Goal: Task Accomplishment & Management: Manage account settings

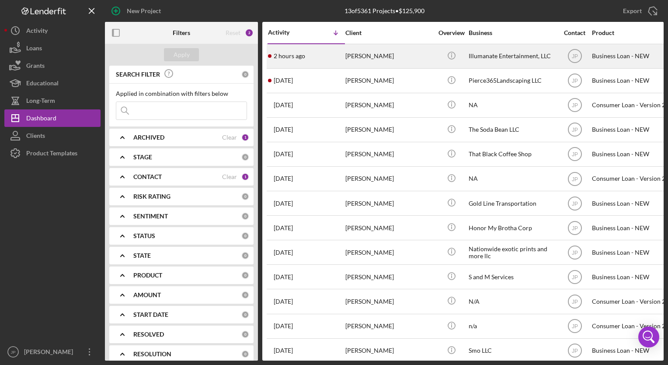
click at [301, 53] on time "2 hours ago" at bounding box center [289, 55] width 31 height 7
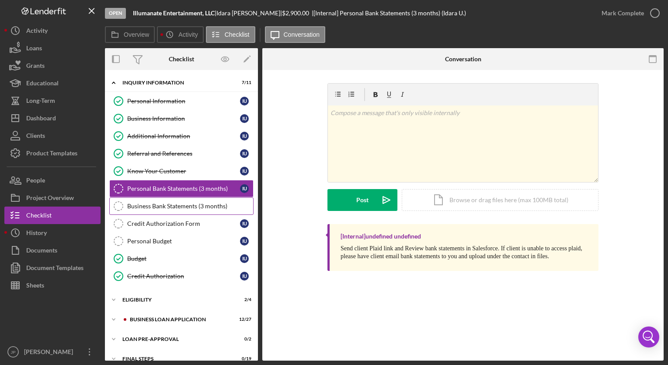
click at [150, 204] on div "Business Bank Statements (3 months)" at bounding box center [190, 205] width 126 height 7
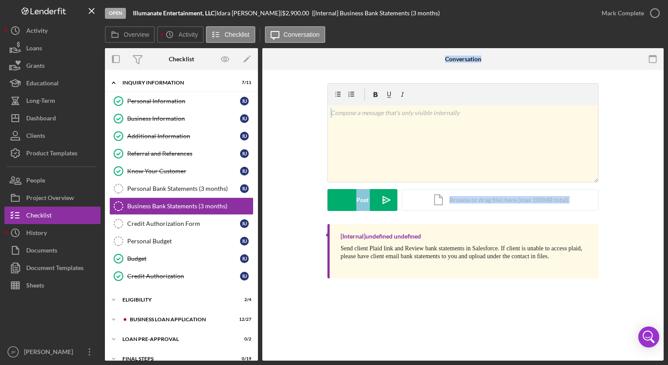
drag, startPoint x: 258, startPoint y: 168, endPoint x: 264, endPoint y: 229, distance: 61.5
click at [264, 229] on div "Overview Internal Workflow Stage Open Icon/Dropdown Arrow Archive (can unarchiv…" at bounding box center [384, 204] width 559 height 312
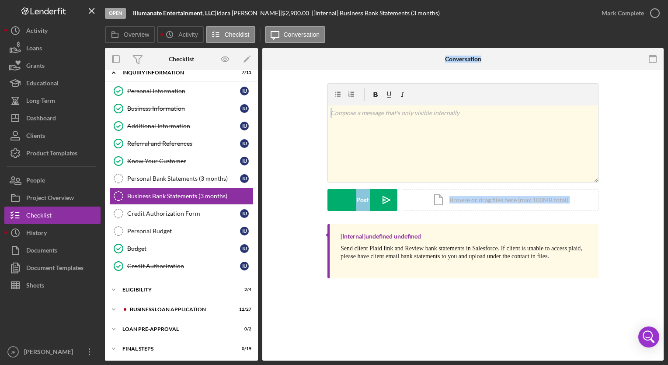
scroll to position [29, 0]
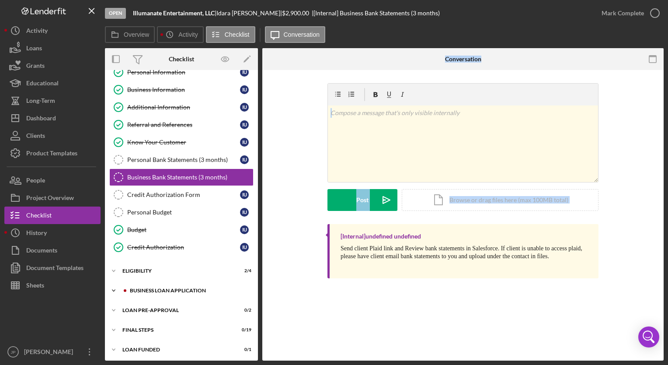
click at [115, 288] on icon "Icon/Expander" at bounding box center [113, 290] width 17 height 17
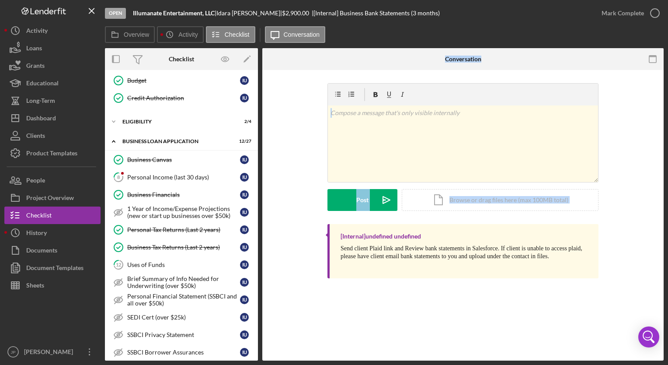
scroll to position [187, 0]
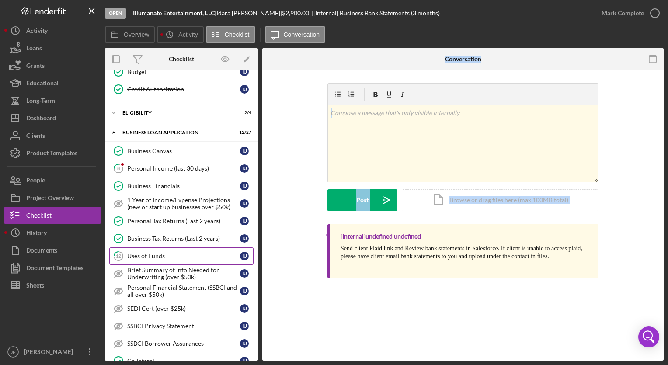
click at [181, 254] on div "Uses of Funds" at bounding box center [183, 255] width 113 height 7
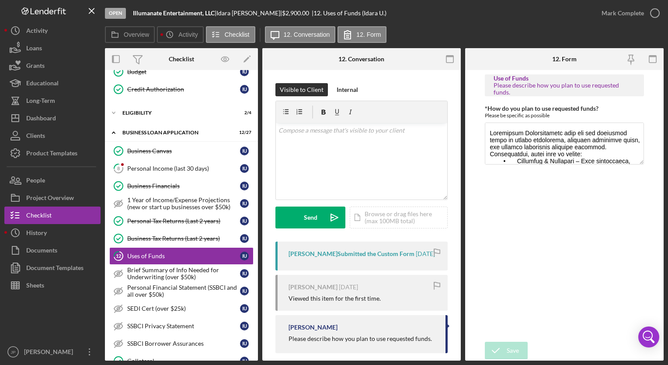
click at [329, 254] on div "[PERSON_NAME] Submitted the Custom Form" at bounding box center [352, 253] width 126 height 7
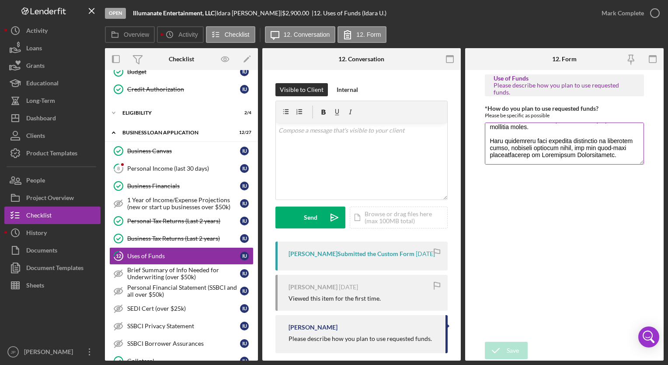
scroll to position [141, 0]
click at [613, 17] on div "Mark Complete" at bounding box center [622, 12] width 42 height 17
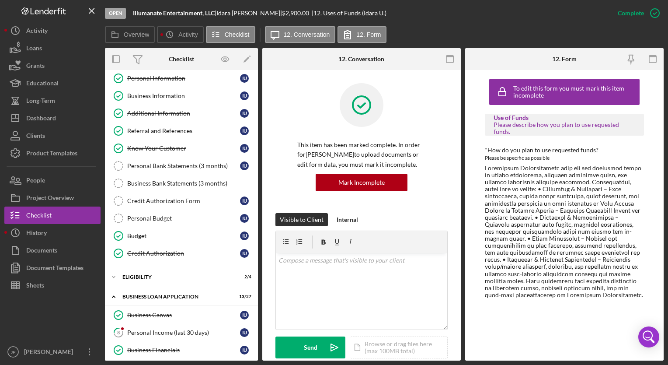
scroll to position [0, 0]
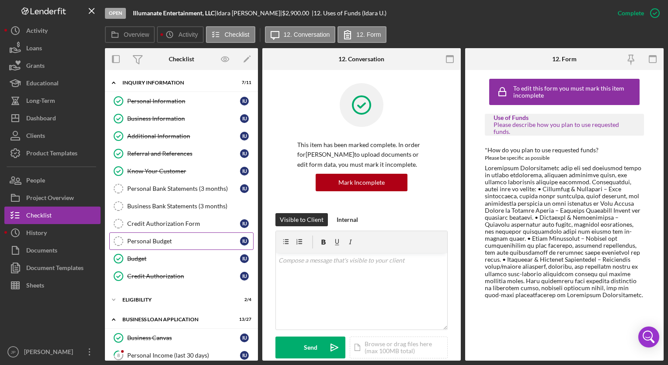
click at [153, 234] on link "Personal Budget Personal Budget I U" at bounding box center [181, 240] width 144 height 17
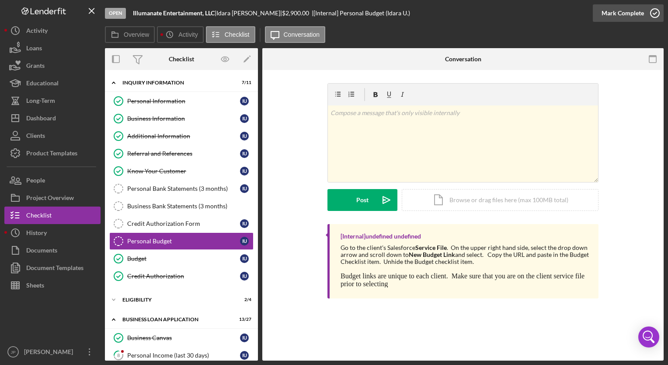
click at [622, 13] on div "Mark Complete" at bounding box center [622, 12] width 42 height 17
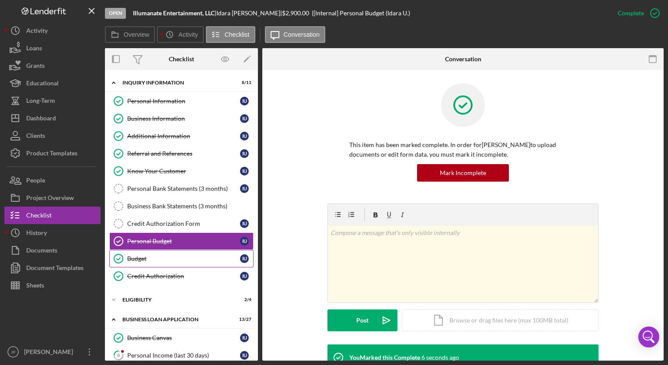
click at [187, 263] on link "Budget Budget I U" at bounding box center [181, 258] width 144 height 17
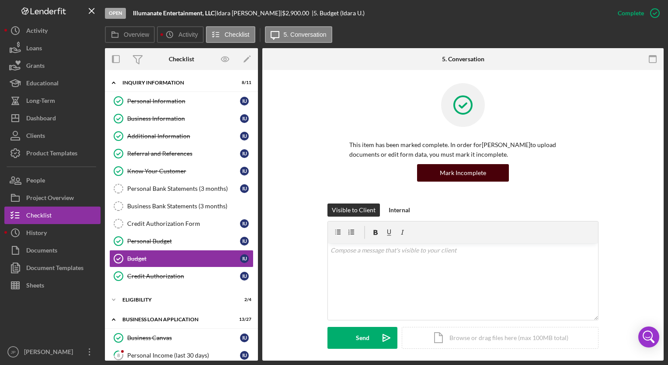
click at [464, 176] on div "Mark Incomplete" at bounding box center [463, 172] width 46 height 17
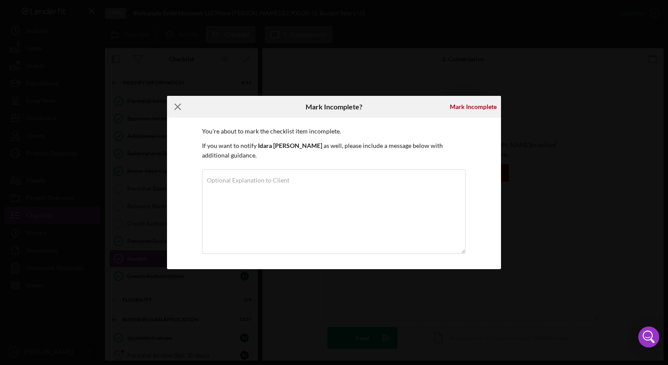
click at [179, 110] on line at bounding box center [178, 107] width 6 height 6
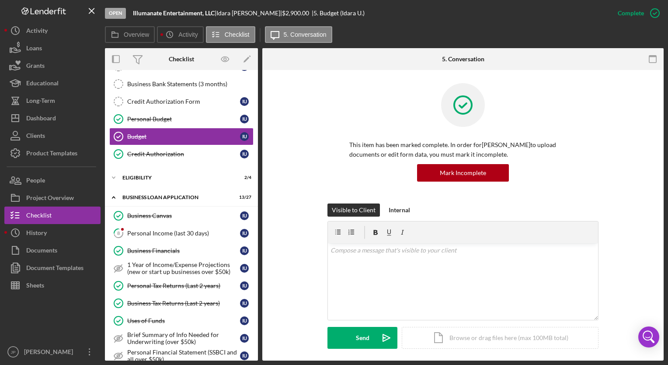
scroll to position [126, 0]
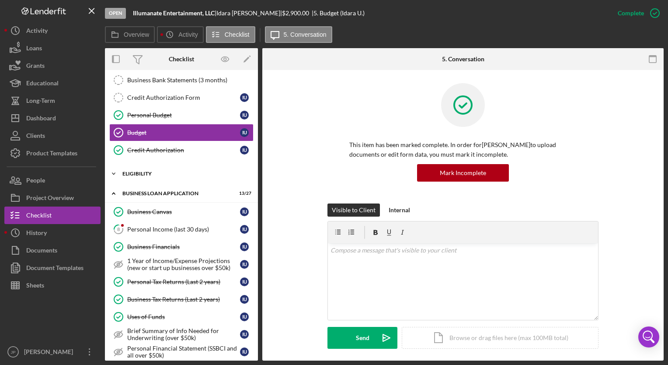
click at [111, 172] on icon "Icon/Expander" at bounding box center [113, 173] width 17 height 17
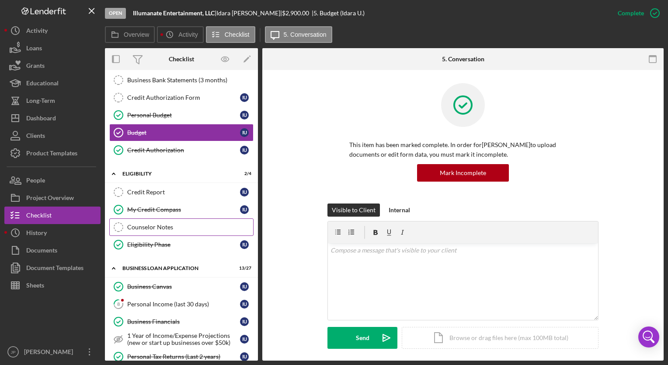
click at [133, 223] on div "Counselor Notes" at bounding box center [190, 226] width 126 height 7
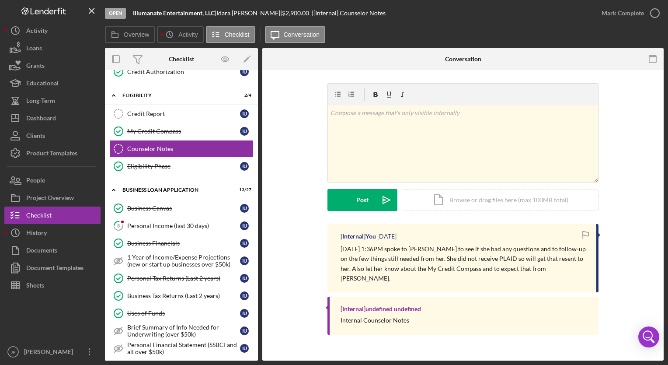
scroll to position [214, 0]
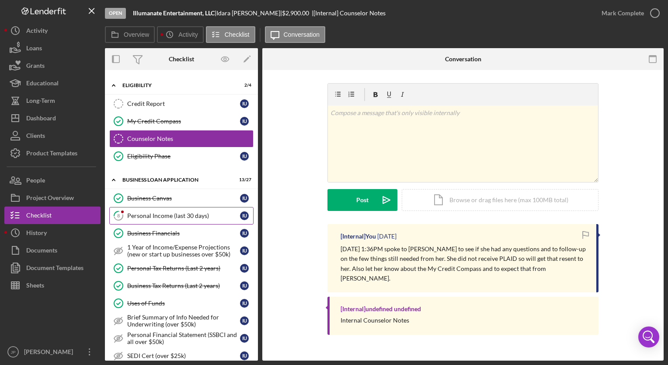
click at [182, 212] on div "Personal Income (last 30 days)" at bounding box center [183, 215] width 113 height 7
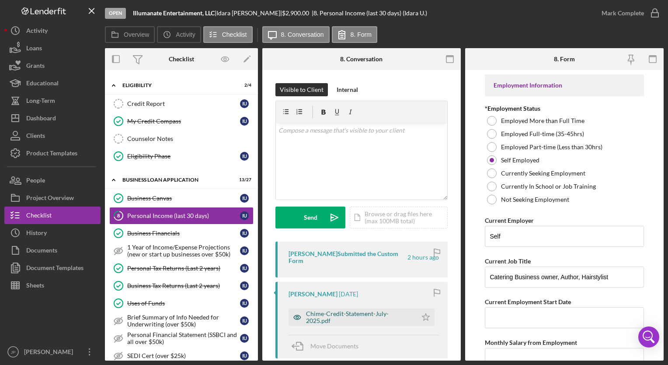
click at [358, 310] on div "Chime-Credit-Statement-July-2025.pdf" at bounding box center [359, 317] width 107 height 14
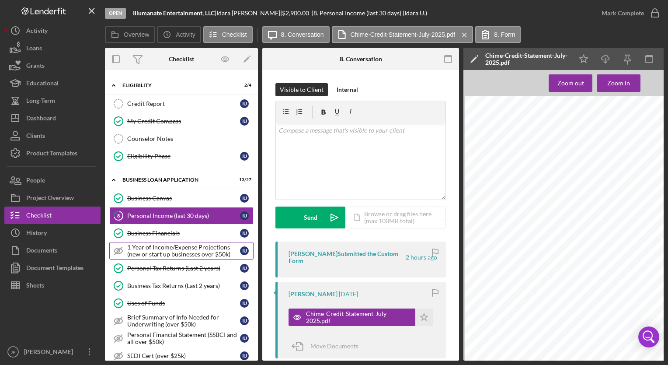
click at [210, 247] on div "1 Year of Income/Expense Projections (new or start up businesses over $50k)" at bounding box center [183, 250] width 113 height 14
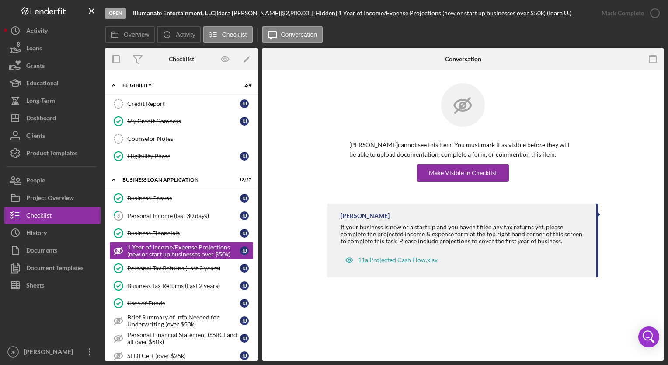
drag, startPoint x: 258, startPoint y: 233, endPoint x: 255, endPoint y: 260, distance: 26.4
click at [255, 260] on div "Overview Internal Workflow Stage Open Icon/Dropdown Arrow Archive (can unarchiv…" at bounding box center [384, 204] width 559 height 312
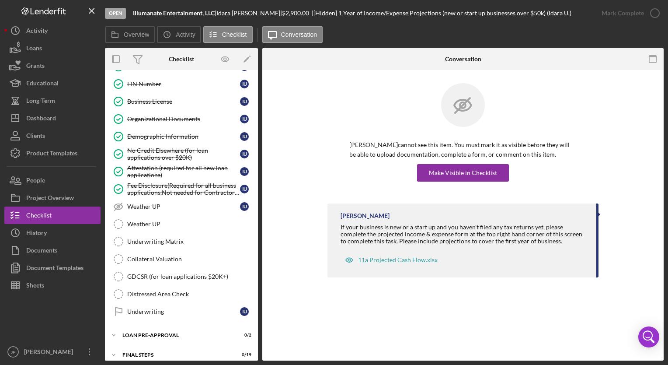
scroll to position [575, 0]
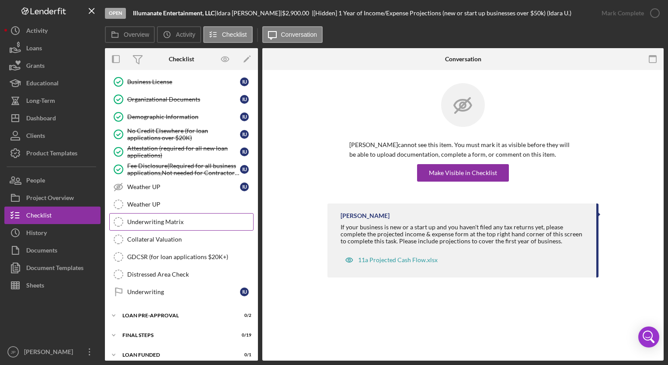
click at [162, 218] on div "Underwriting Matrix" at bounding box center [190, 221] width 126 height 7
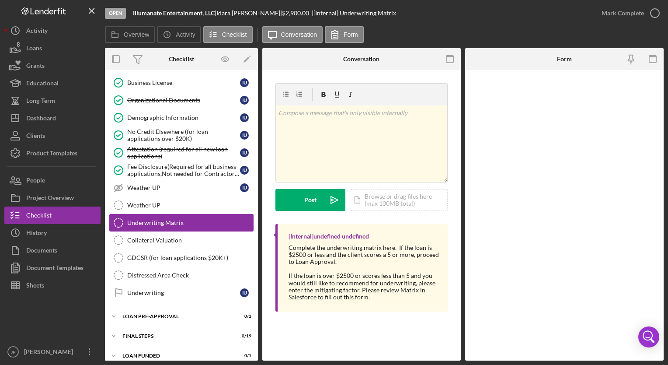
scroll to position [575, 0]
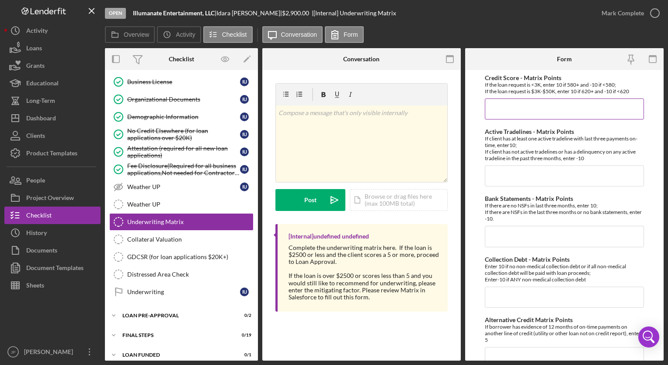
click at [537, 118] on input "Credit Score - Matrix Points" at bounding box center [564, 108] width 159 height 21
type input "-10"
click at [504, 299] on input "Collection Debt - Matrix Points" at bounding box center [564, 296] width 159 height 21
type input "-10"
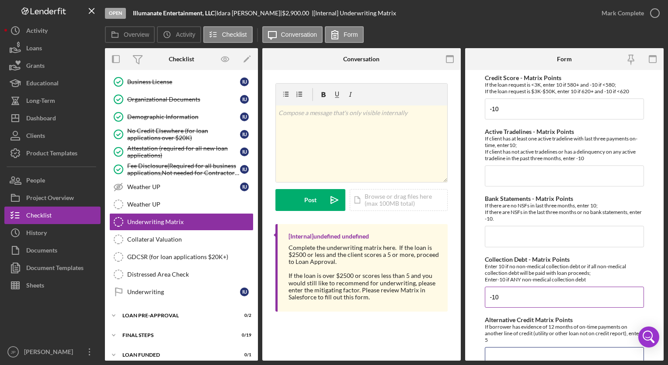
scroll to position [6, 0]
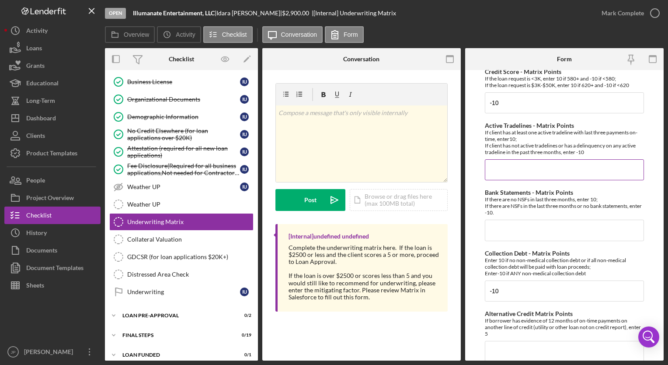
click at [516, 164] on input "Active Tradelines - Matrix Points" at bounding box center [564, 169] width 159 height 21
type input "-10"
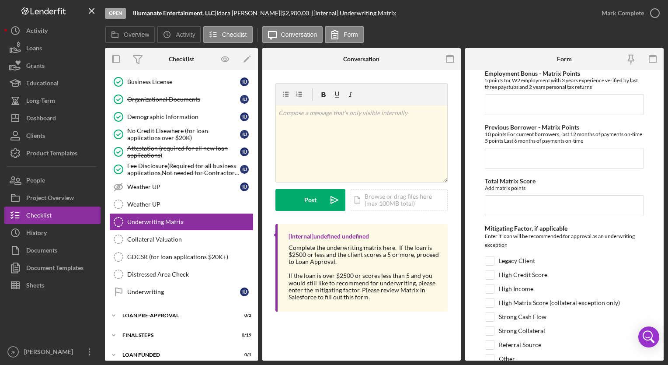
scroll to position [457, 0]
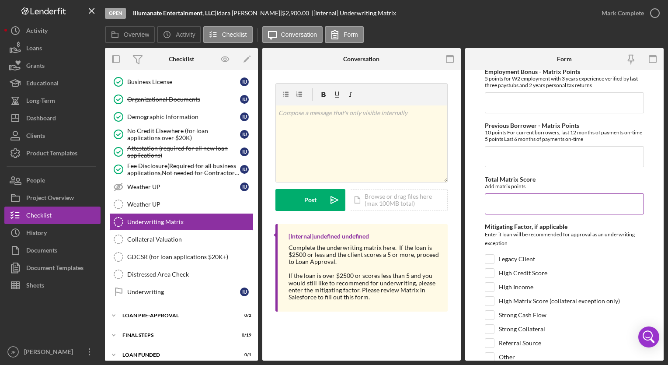
click at [561, 200] on input "Total Matrix Score" at bounding box center [564, 203] width 159 height 21
type input "-30"
drag, startPoint x: 660, startPoint y: 249, endPoint x: 661, endPoint y: 265, distance: 15.8
click at [661, 265] on form "Credit Score - Matrix Points If the loan request is <3K, enter 10 if 580+ and -…" at bounding box center [564, 215] width 198 height 290
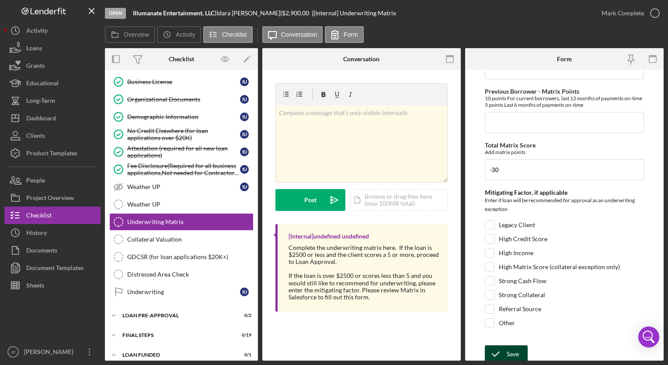
click at [511, 347] on div "Save" at bounding box center [513, 353] width 12 height 17
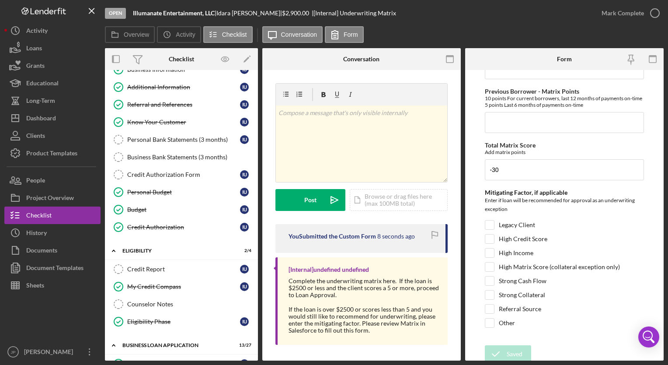
scroll to position [45, 0]
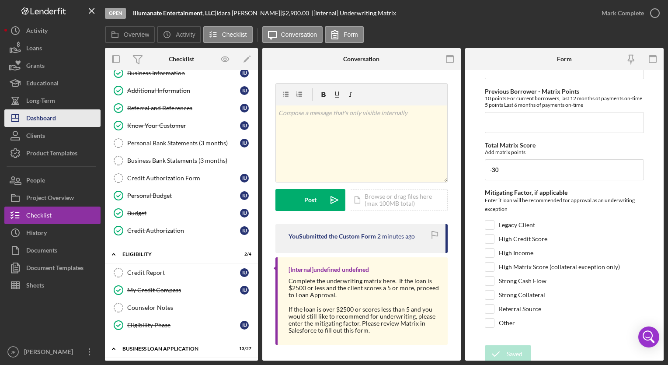
click at [37, 123] on div "Dashboard" at bounding box center [41, 119] width 30 height 20
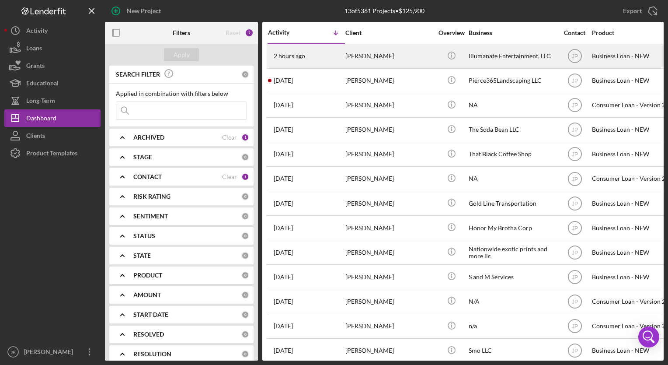
click at [294, 57] on time "2 hours ago" at bounding box center [289, 55] width 31 height 7
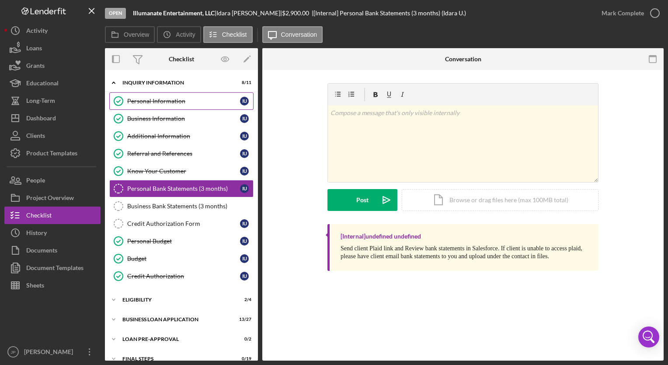
click at [163, 103] on div "Personal Information" at bounding box center [183, 100] width 113 height 7
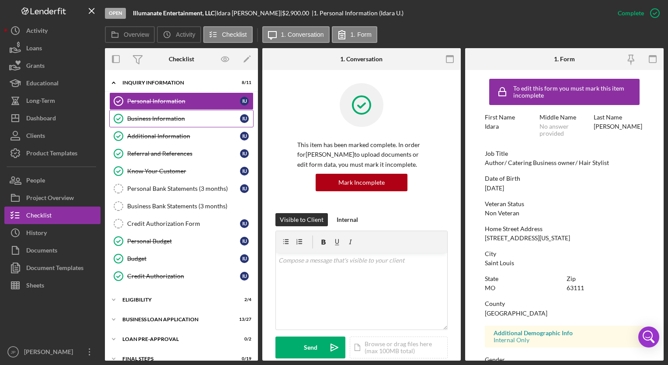
click at [165, 122] on link "Business Information Business Information I U" at bounding box center [181, 118] width 144 height 17
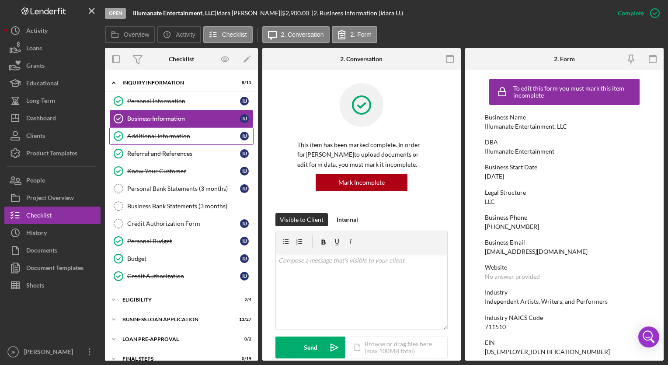
click at [165, 132] on div "Additional Information" at bounding box center [183, 135] width 113 height 7
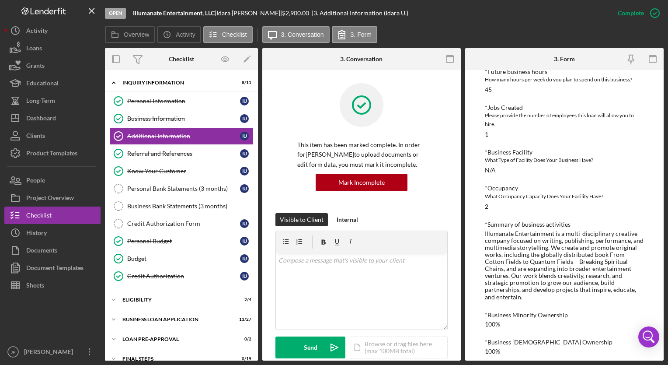
scroll to position [29, 0]
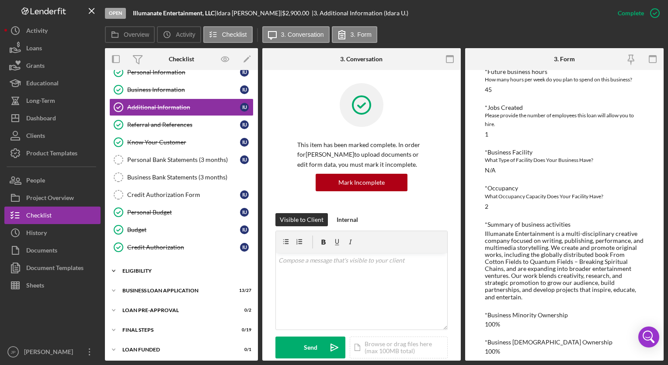
click at [120, 267] on icon "Icon/Expander" at bounding box center [113, 270] width 17 height 17
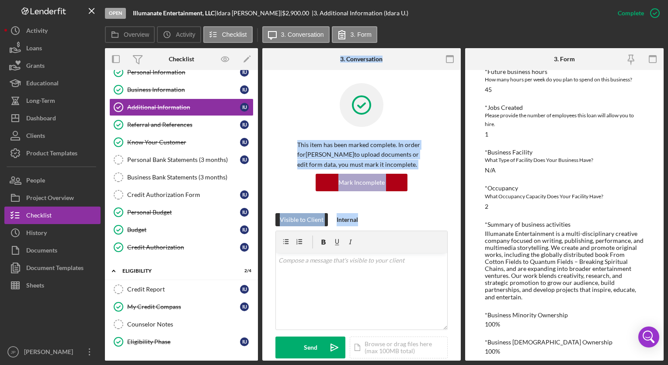
drag, startPoint x: 260, startPoint y: 278, endPoint x: 265, endPoint y: 324, distance: 46.2
click at [265, 324] on div "Overview Internal Workflow Stage Open Icon/Dropdown Arrow Archive (can unarchiv…" at bounding box center [384, 204] width 559 height 312
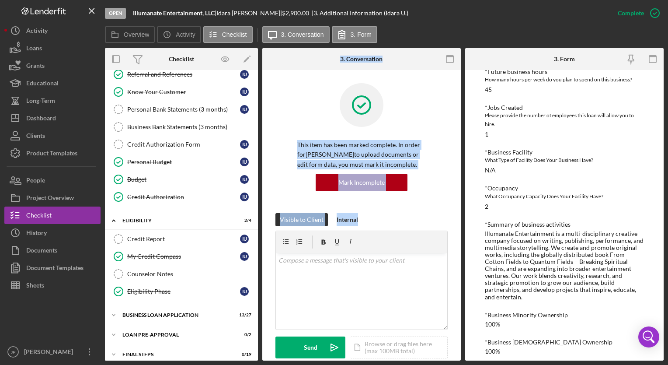
scroll to position [103, 0]
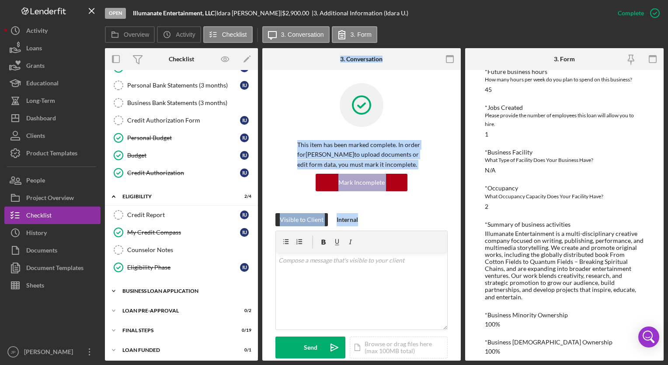
click at [113, 289] on icon "Icon/Expander" at bounding box center [113, 290] width 17 height 17
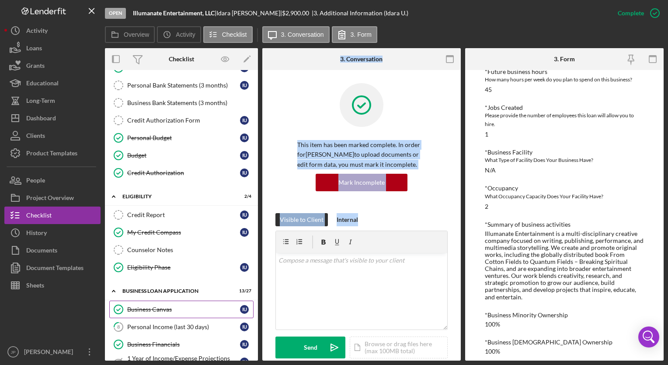
click at [178, 306] on div "Business Canvas" at bounding box center [183, 309] width 113 height 7
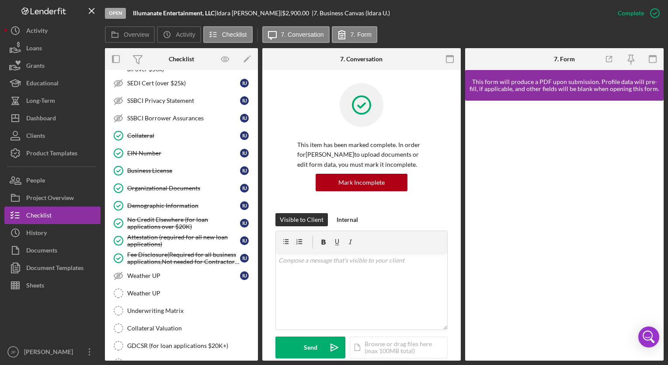
scroll to position [487, 0]
click at [278, 321] on div "v Color teal Color pink Remove color Add row above Add row below Add column bef…" at bounding box center [361, 291] width 171 height 76
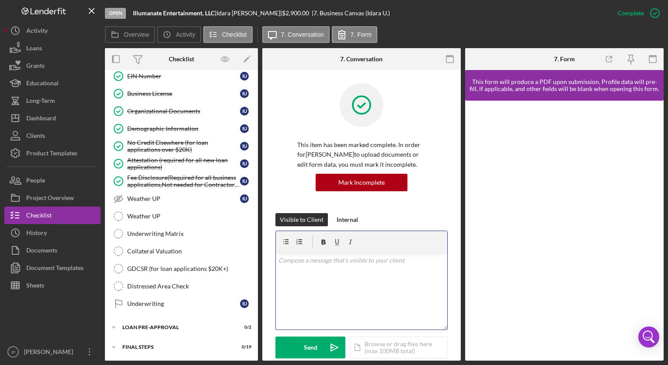
scroll to position [575, 0]
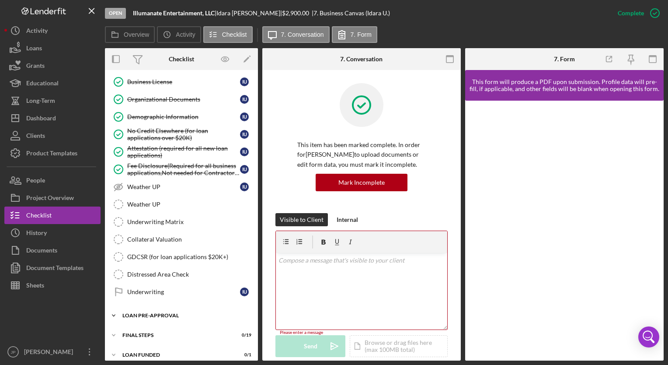
click at [114, 309] on icon "Icon/Expander" at bounding box center [113, 314] width 17 height 17
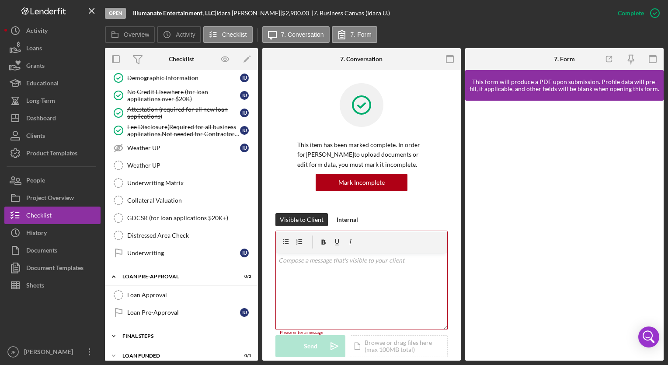
click at [115, 327] on icon "Icon/Expander" at bounding box center [113, 335] width 17 height 17
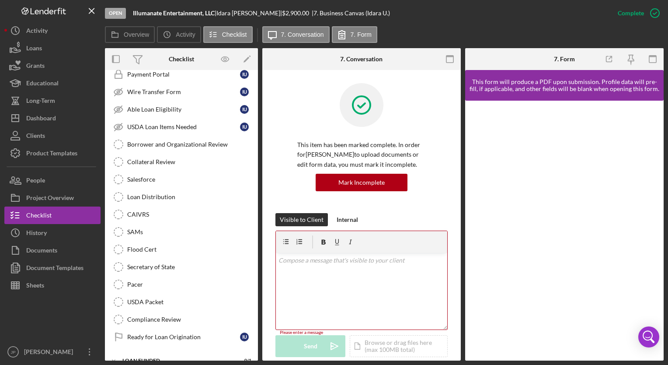
scroll to position [948, 0]
click at [110, 350] on icon "Icon/Expander" at bounding box center [113, 358] width 17 height 17
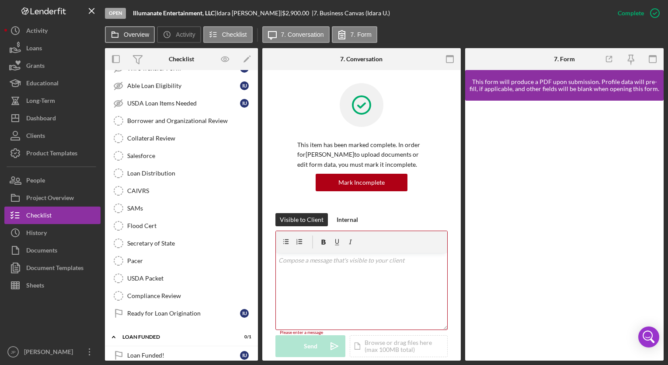
click at [145, 34] on label "Overview" at bounding box center [136, 34] width 25 height 7
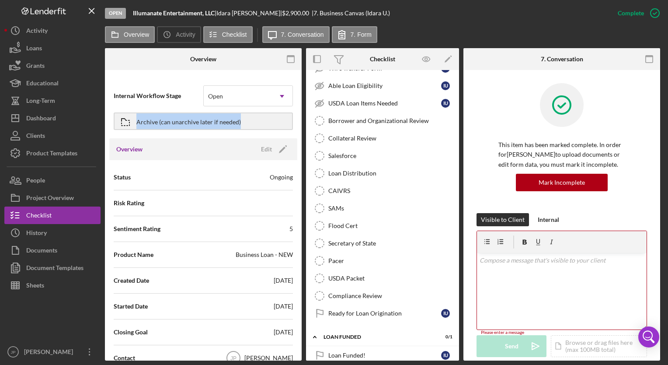
drag, startPoint x: 302, startPoint y: 108, endPoint x: 302, endPoint y: 120, distance: 12.3
click at [302, 120] on div "Overview Internal Workflow Stage Open Icon/Dropdown Arrow Archive (can unarchiv…" at bounding box center [384, 204] width 559 height 312
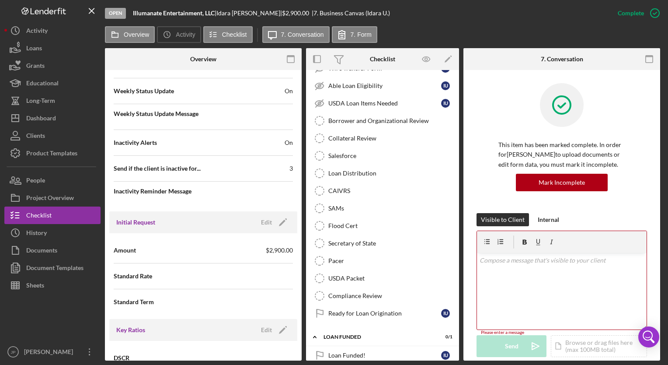
scroll to position [327, 0]
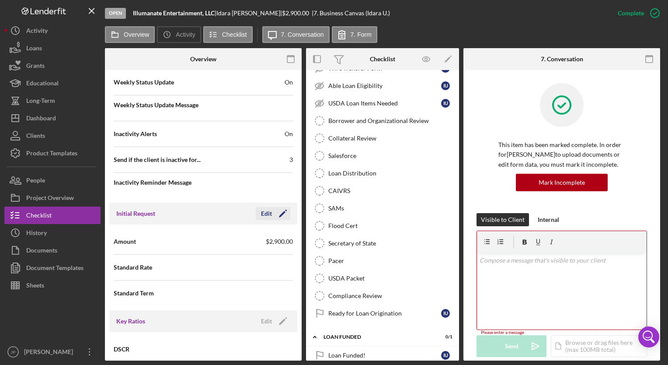
click at [276, 216] on icon "Icon/Edit" at bounding box center [283, 213] width 22 height 22
drag, startPoint x: 233, startPoint y: 236, endPoint x: 159, endPoint y: 240, distance: 74.0
click at [159, 240] on div "Amount $2,900" at bounding box center [203, 241] width 179 height 22
type input "$5,000"
click at [264, 216] on icon "button" at bounding box center [258, 213] width 22 height 22
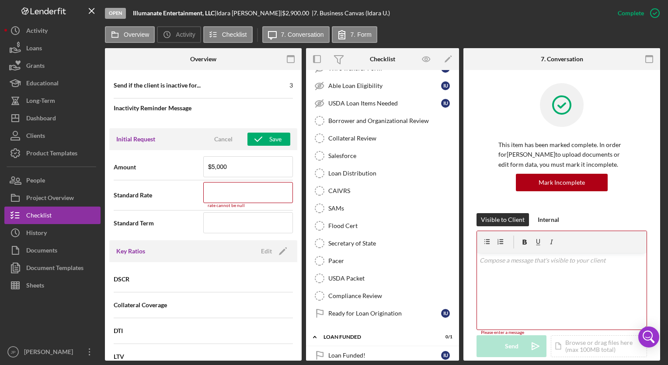
scroll to position [400, 0]
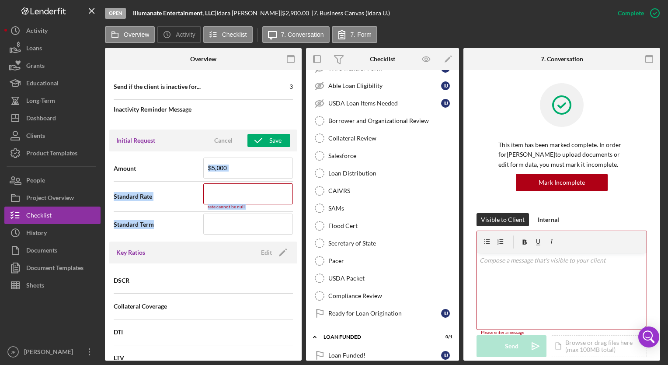
drag, startPoint x: 302, startPoint y: 177, endPoint x: 302, endPoint y: 224, distance: 46.8
click at [302, 224] on div "Overview Internal Workflow Stage Open Icon/Dropdown Arrow Archive (can unarchiv…" at bounding box center [384, 204] width 559 height 312
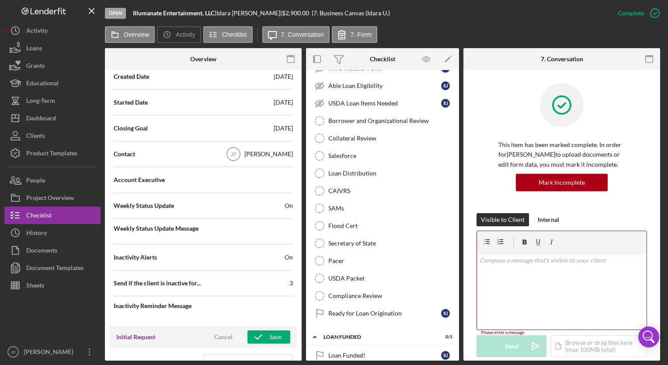
scroll to position [210, 0]
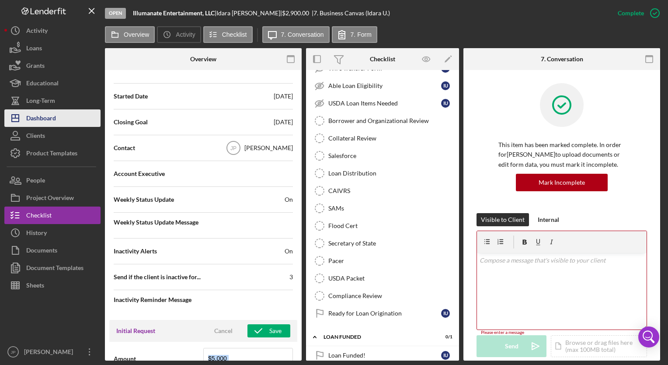
click at [42, 111] on div "Dashboard" at bounding box center [41, 119] width 30 height 20
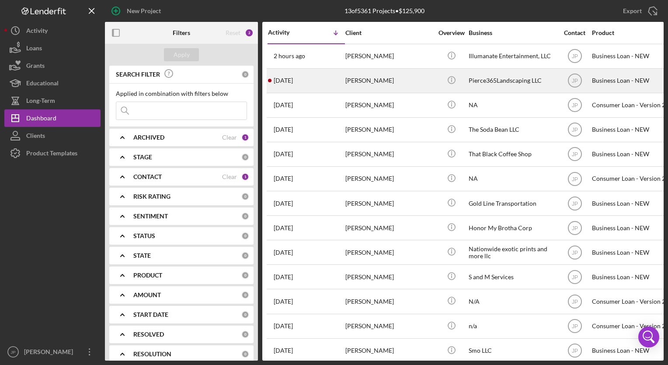
click at [350, 83] on div "[PERSON_NAME]" at bounding box center [388, 80] width 87 height 23
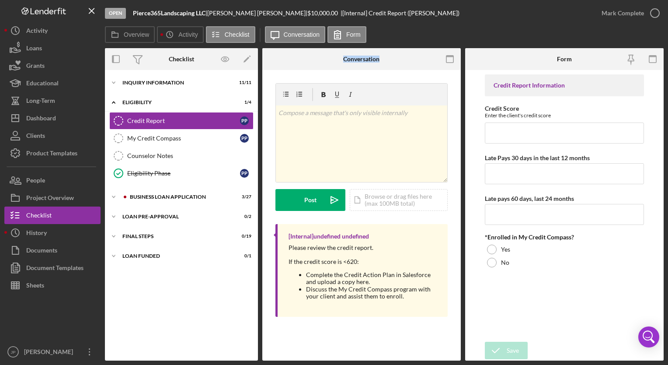
drag, startPoint x: 260, startPoint y: 247, endPoint x: 261, endPoint y: 152, distance: 95.7
click at [261, 152] on div "Overview Internal Workflow Stage Open Icon/Dropdown Arrow Archive (can unarchiv…" at bounding box center [384, 204] width 559 height 312
click at [122, 82] on icon "Icon/Expander" at bounding box center [113, 82] width 17 height 17
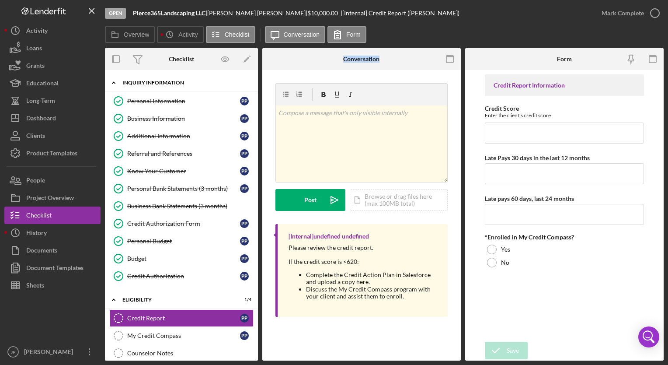
click at [123, 85] on div "Icon/Expander INQUIRY INFORMATION 11 / 11" at bounding box center [181, 83] width 153 height 18
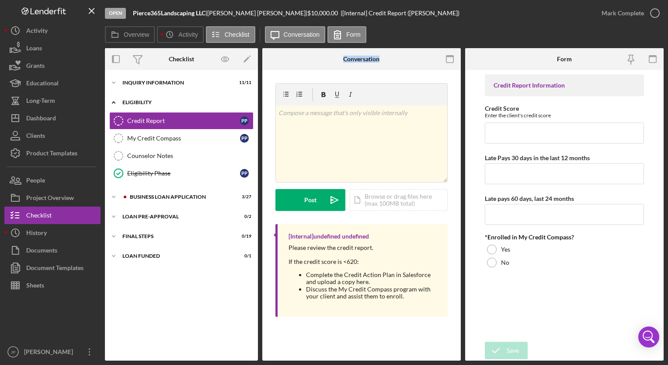
click at [114, 102] on polyline at bounding box center [113, 102] width 3 height 2
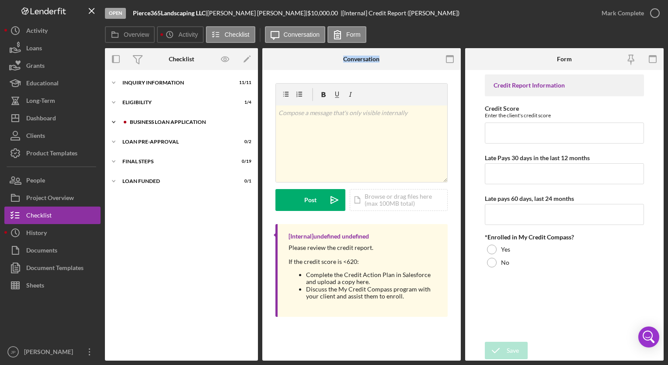
click at [115, 122] on icon "Icon/Expander" at bounding box center [113, 121] width 17 height 17
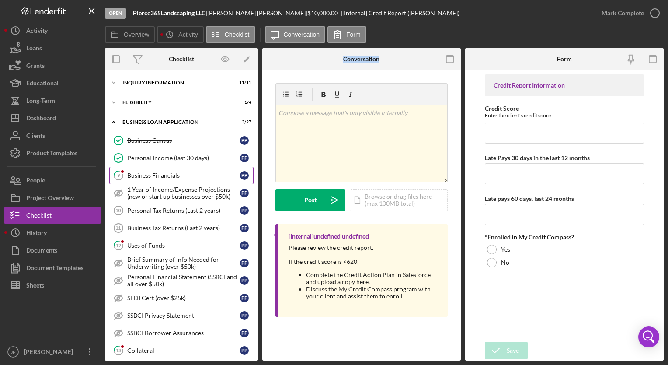
click at [135, 173] on div "Business Financials" at bounding box center [183, 175] width 113 height 7
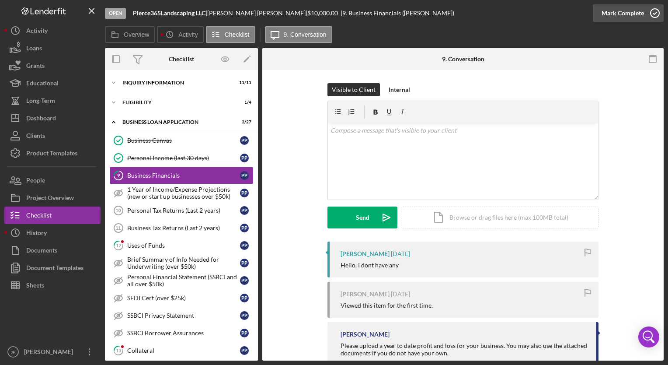
click at [616, 11] on div "Mark Complete" at bounding box center [622, 12] width 42 height 17
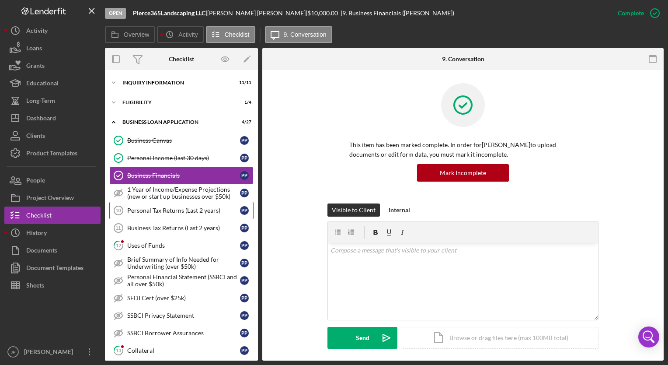
click at [173, 209] on div "Personal Tax Returns (Last 2 years)" at bounding box center [183, 210] width 113 height 7
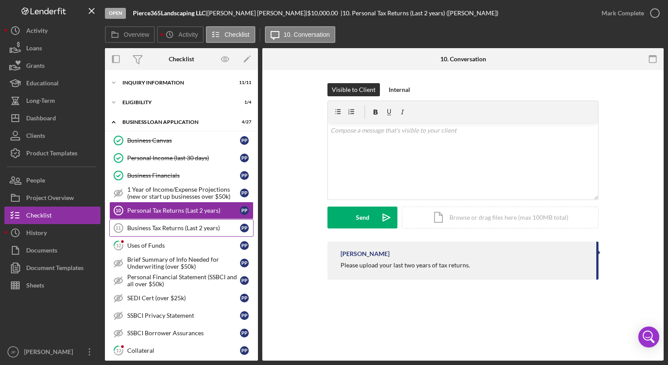
click at [167, 224] on div "Business Tax Returns (Last 2 years)" at bounding box center [183, 227] width 113 height 7
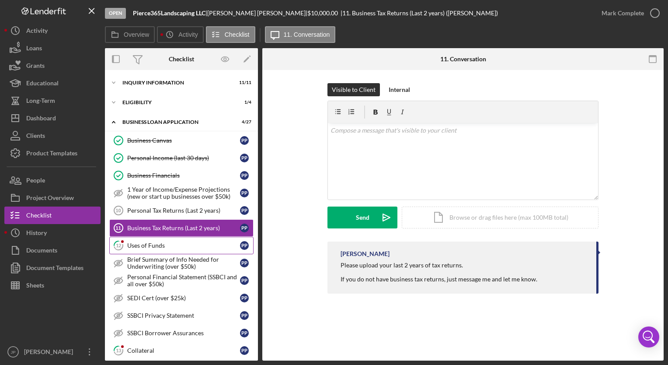
click at [155, 243] on div "Uses of Funds" at bounding box center [183, 245] width 113 height 7
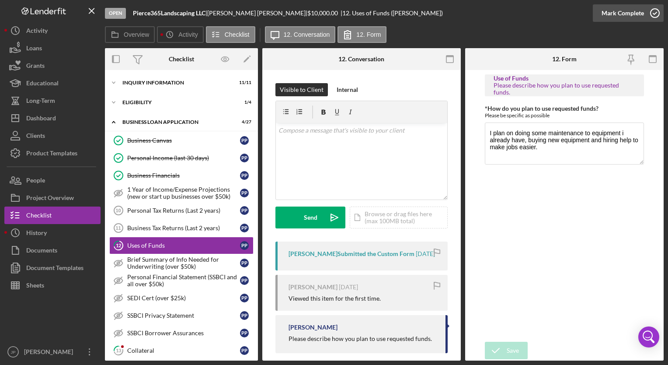
click at [623, 18] on div "Mark Complete" at bounding box center [622, 12] width 42 height 17
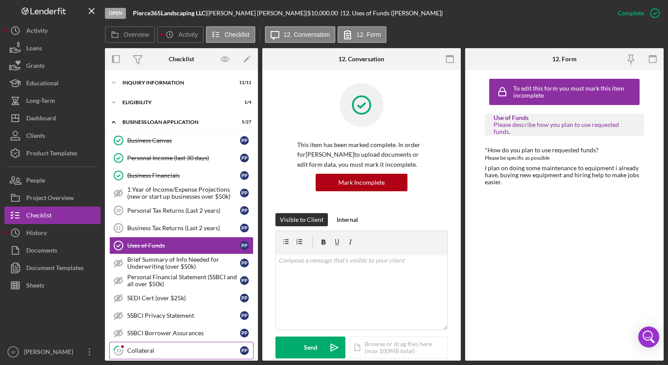
click at [132, 349] on div "Collateral" at bounding box center [183, 350] width 113 height 7
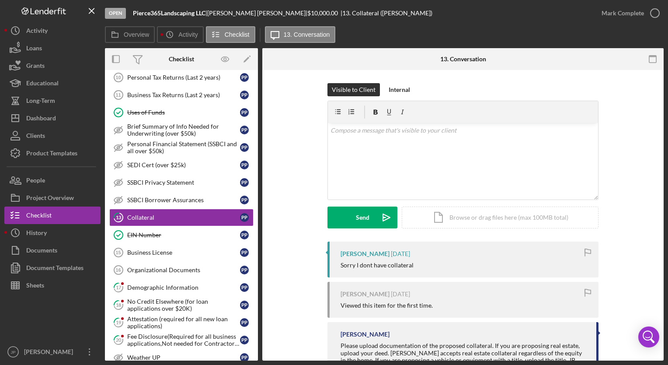
scroll to position [138, 0]
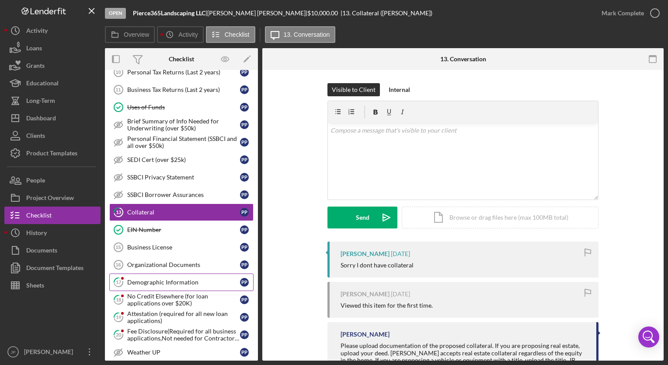
click at [202, 278] on div "Demographic Information" at bounding box center [183, 281] width 113 height 7
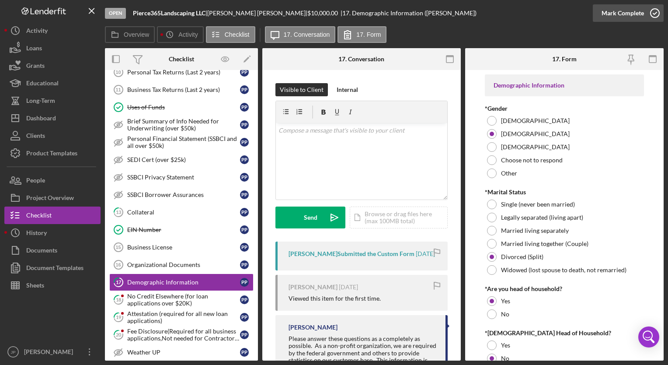
click at [629, 16] on div "Mark Complete" at bounding box center [622, 12] width 42 height 17
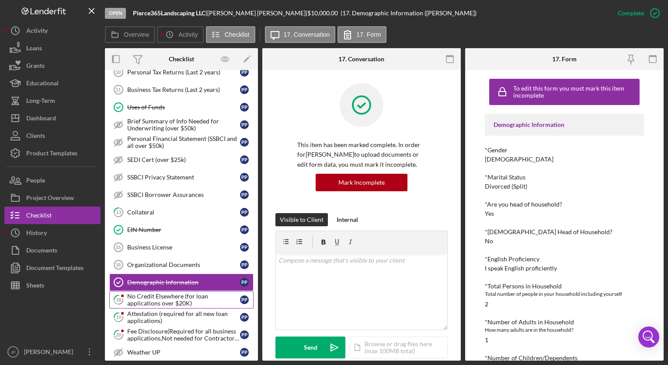
click at [184, 299] on div "No Credit Elsewhere (for loan applications over $20K)" at bounding box center [183, 299] width 113 height 14
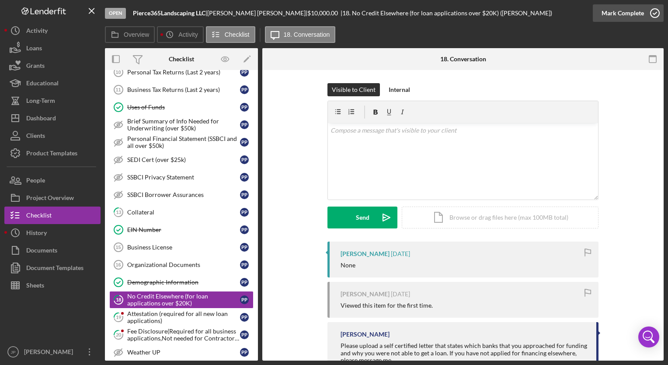
click at [616, 11] on div "Mark Complete" at bounding box center [622, 12] width 42 height 17
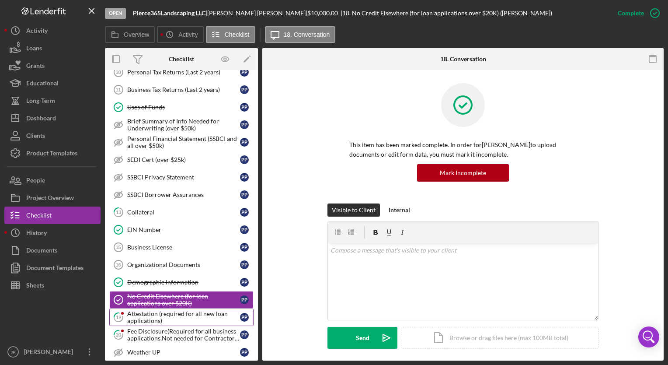
click at [184, 317] on div "Attestation (required for all new loan applications)" at bounding box center [183, 317] width 113 height 14
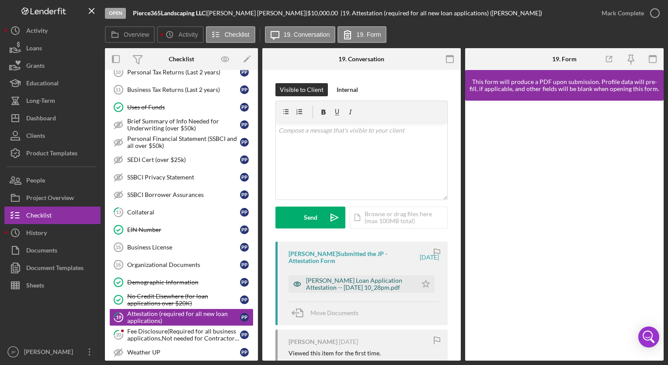
click at [330, 284] on div "[PERSON_NAME] Loan Application Attestation -- [DATE] 10_28pm.pdf" at bounding box center [359, 284] width 107 height 14
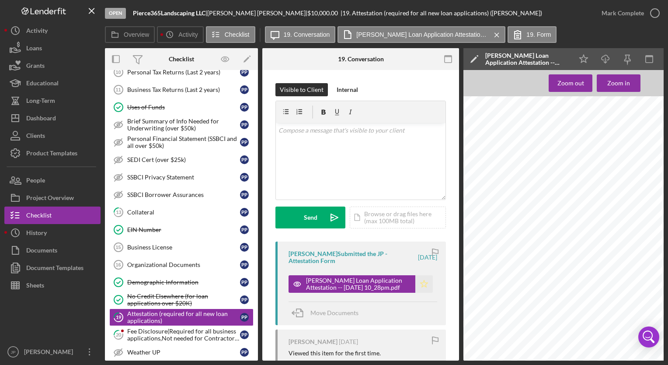
click at [424, 287] on polygon "button" at bounding box center [424, 283] width 7 height 7
click at [620, 19] on div "Mark Complete" at bounding box center [622, 12] width 42 height 17
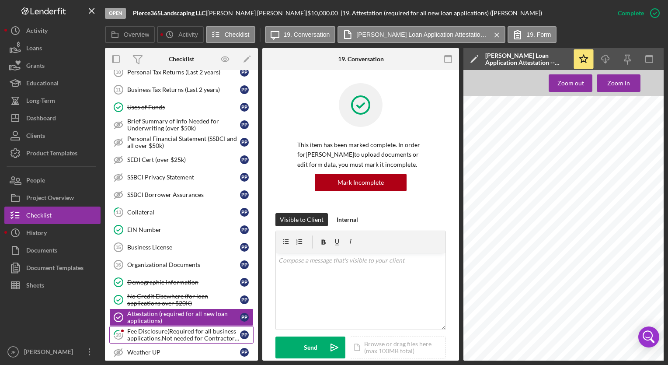
click at [196, 335] on div "Fee Disclosure(Required for all business applications,Not needed for Contractor…" at bounding box center [183, 334] width 113 height 14
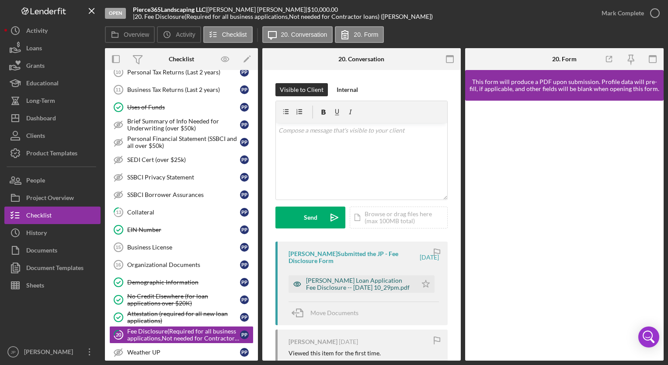
click at [381, 288] on div "[PERSON_NAME] Loan Application Fee Disclosure -- [DATE] 10_29pm.pdf" at bounding box center [359, 284] width 107 height 14
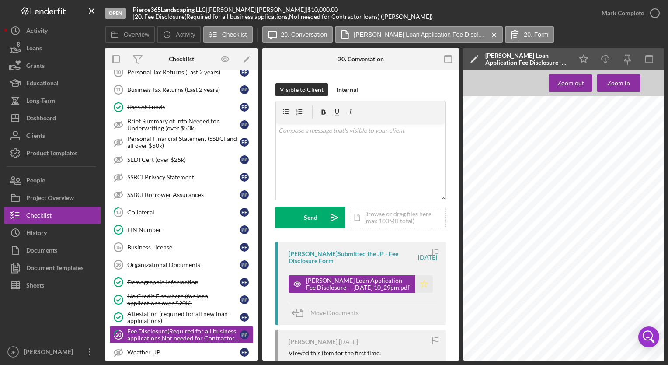
click at [426, 285] on icon "Icon/Star" at bounding box center [423, 283] width 17 height 17
click at [618, 11] on div "Mark Complete" at bounding box center [622, 12] width 42 height 17
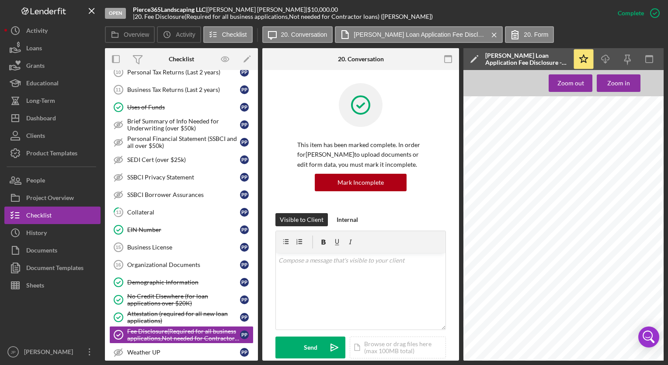
drag, startPoint x: 258, startPoint y: 162, endPoint x: 259, endPoint y: 216, distance: 54.2
click at [259, 216] on div "Overview Internal Workflow Stage Open Icon/Dropdown Arrow Archive (can unarchiv…" at bounding box center [384, 204] width 559 height 312
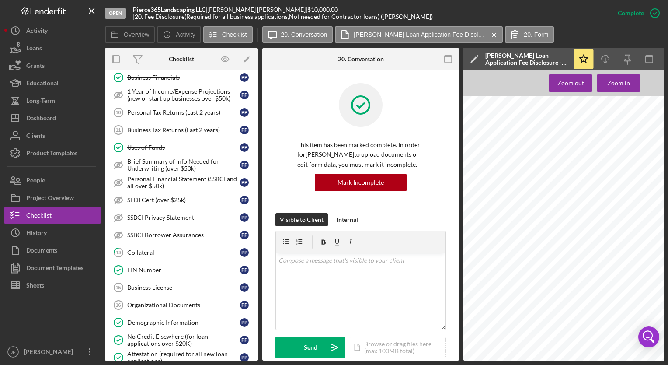
scroll to position [84, 0]
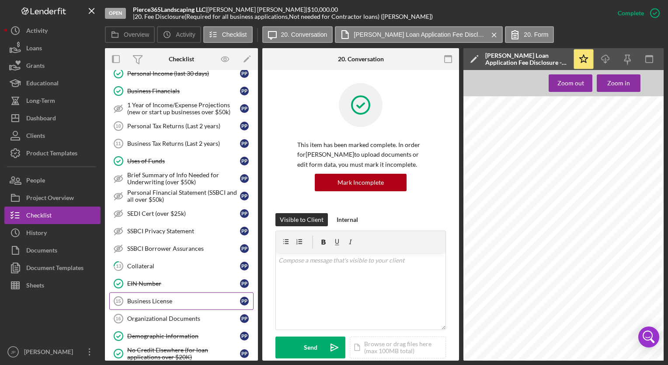
click at [160, 302] on link "Business License 15 Business License P P" at bounding box center [181, 300] width 144 height 17
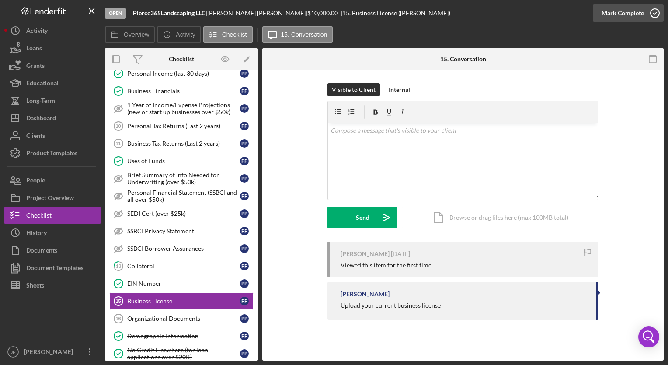
click at [622, 21] on div "Mark Complete" at bounding box center [622, 12] width 42 height 17
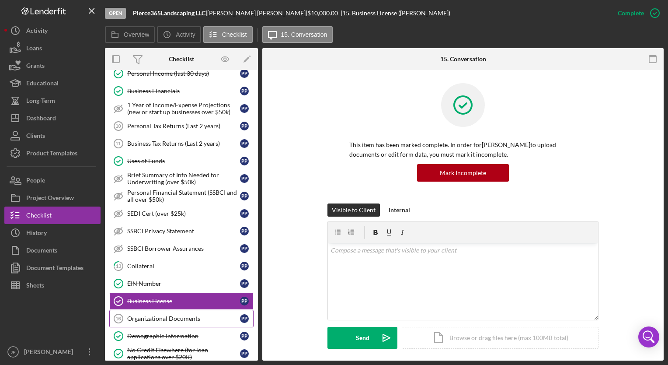
click at [206, 320] on link "Organizational Documents 16 Organizational Documents P P" at bounding box center [181, 317] width 144 height 17
